Goal: Task Accomplishment & Management: Use online tool/utility

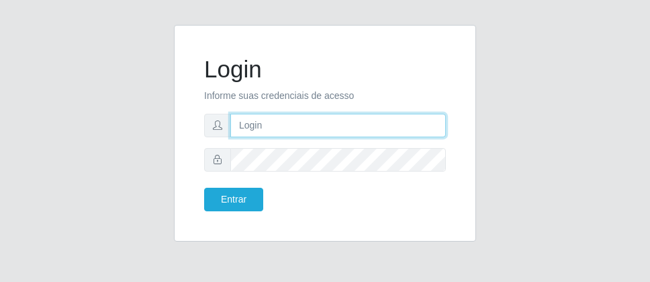
click at [263, 114] on input "text" at bounding box center [338, 126] width 216 height 24
type input "[PERSON_NAME]"
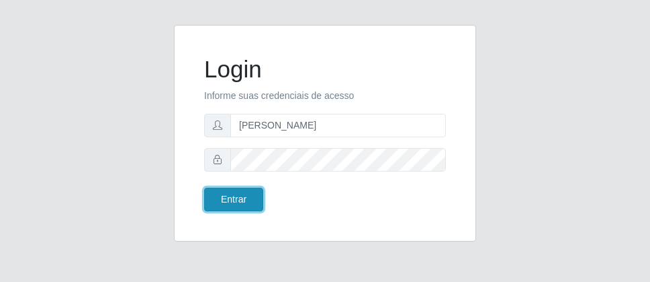
click at [226, 195] on button "Entrar" at bounding box center [233, 199] width 59 height 24
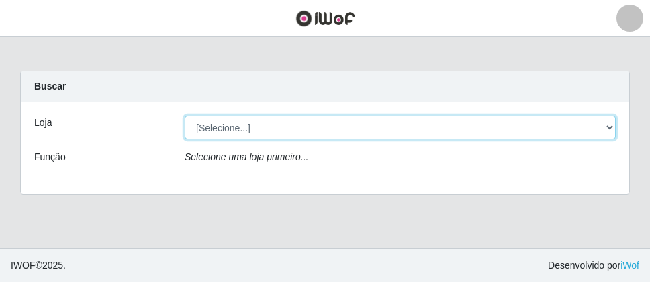
click at [611, 125] on select "[Selecione...] Divino Fogão - [GEOGRAPHIC_DATA]" at bounding box center [400, 128] width 431 height 24
select select "499"
click at [185, 116] on select "[Selecione...] Divino Fogão - [GEOGRAPHIC_DATA]" at bounding box center [400, 128] width 431 height 24
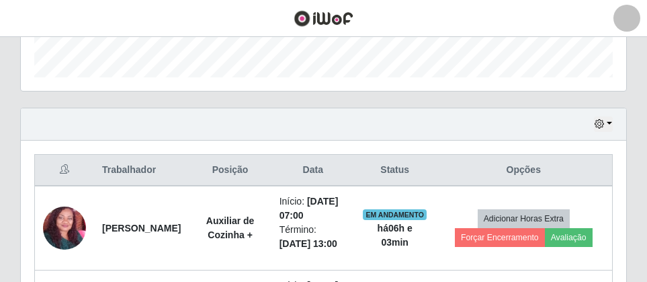
scroll to position [470, 0]
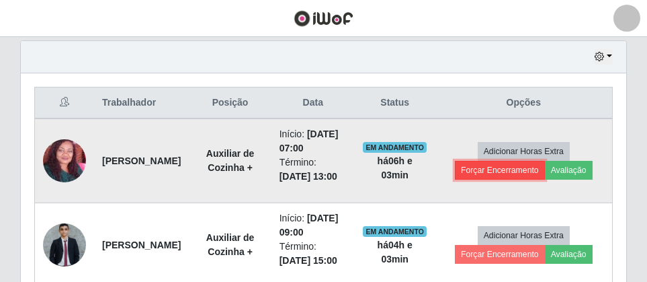
click at [493, 179] on button "Forçar Encerramento" at bounding box center [500, 170] width 90 height 19
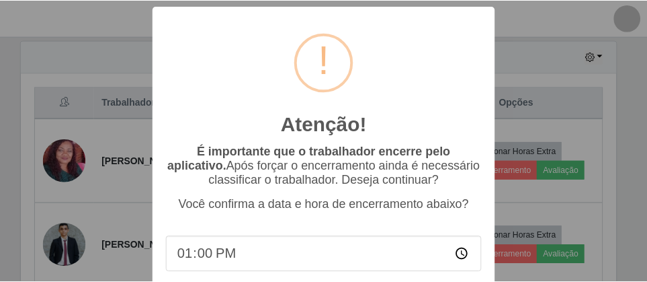
scroll to position [86, 0]
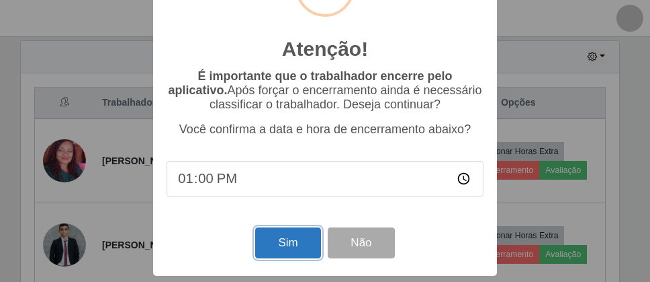
click at [282, 251] on button "Sim" at bounding box center [287, 243] width 65 height 32
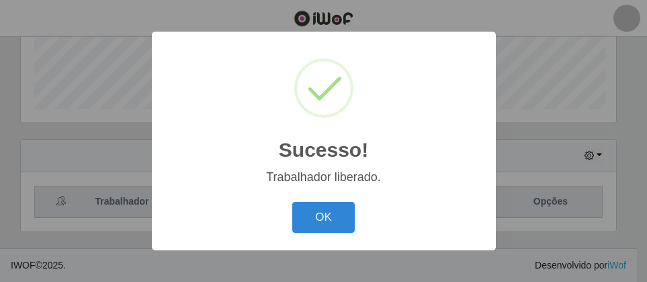
scroll to position [279, 599]
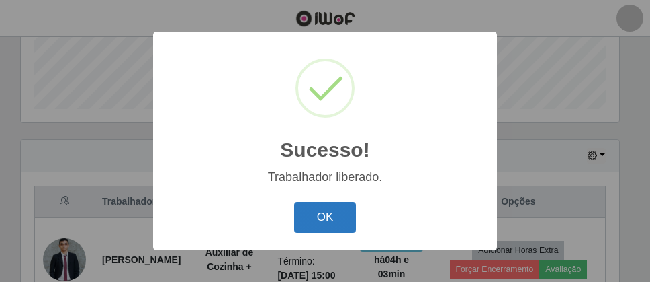
click at [321, 206] on button "OK" at bounding box center [325, 218] width 62 height 32
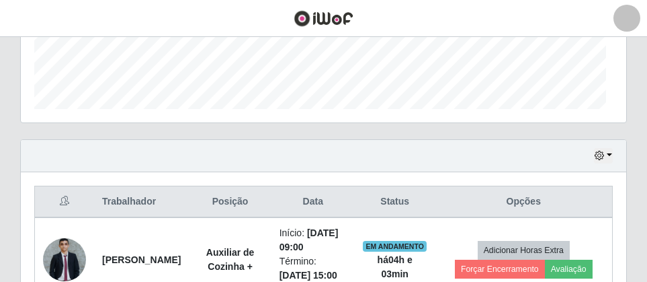
scroll to position [279, 605]
